Goal: Task Accomplishment & Management: Use online tool/utility

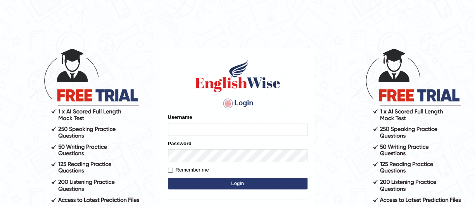
type input "maliny"
click at [244, 186] on button "Login" at bounding box center [238, 184] width 140 height 12
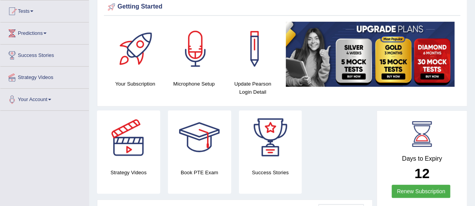
scroll to position [83, 0]
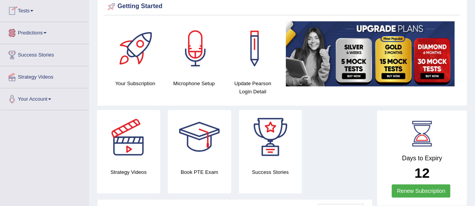
click at [35, 12] on link "Tests" at bounding box center [44, 9] width 88 height 19
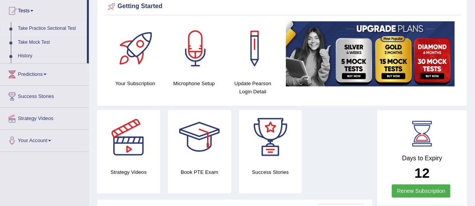
click at [51, 29] on link "Take Practice Sectional Test" at bounding box center [50, 29] width 72 height 14
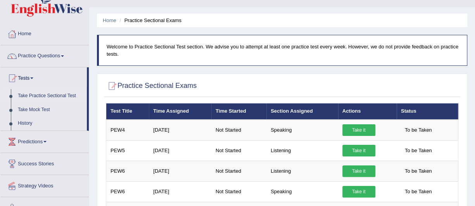
click at [475, 191] on html "Toggle navigation Home Practice Questions Speaking Practice Read Aloud Repeat S…" at bounding box center [237, 88] width 475 height 206
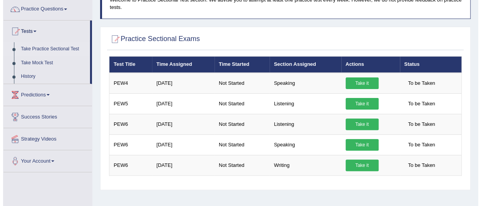
scroll to position [78, 0]
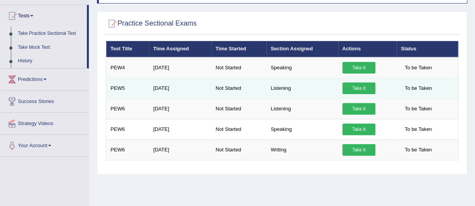
click at [357, 85] on link "Take it" at bounding box center [358, 89] width 33 height 12
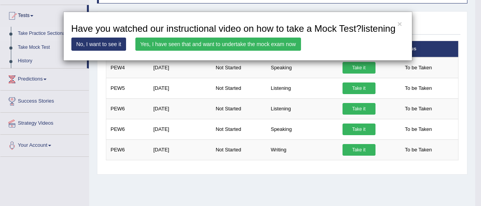
click at [259, 44] on link "Yes, I have seen that and want to undertake the mock exam now" at bounding box center [218, 44] width 166 height 13
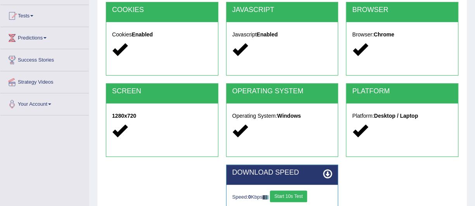
scroll to position [201, 0]
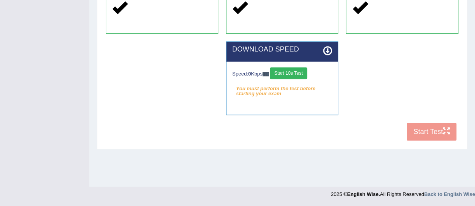
click at [296, 74] on button "Start 10s Test" at bounding box center [288, 73] width 37 height 12
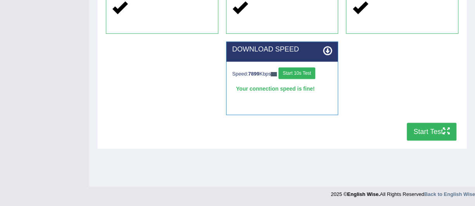
click at [444, 132] on icon "button" at bounding box center [446, 131] width 7 height 7
